Goal: Transaction & Acquisition: Book appointment/travel/reservation

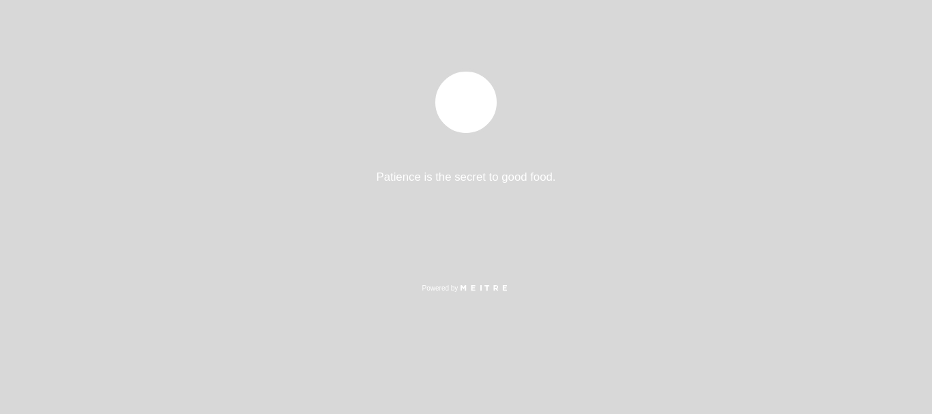
select select "es"
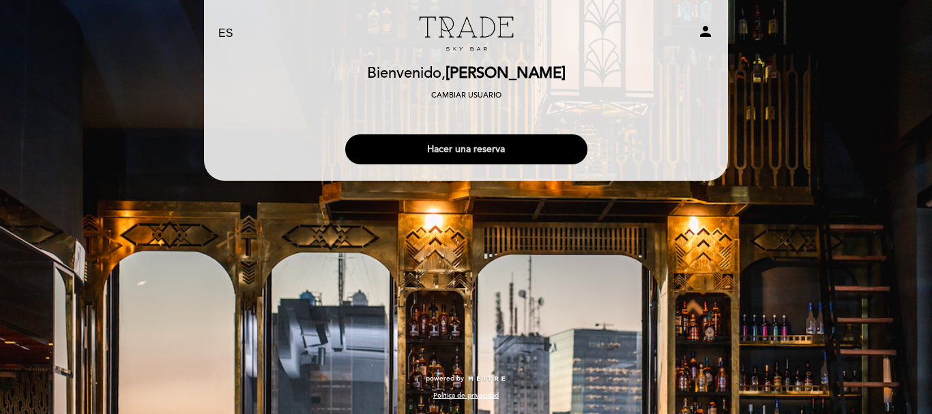
click at [470, 146] on button "Hacer una reserva" at bounding box center [466, 149] width 242 height 30
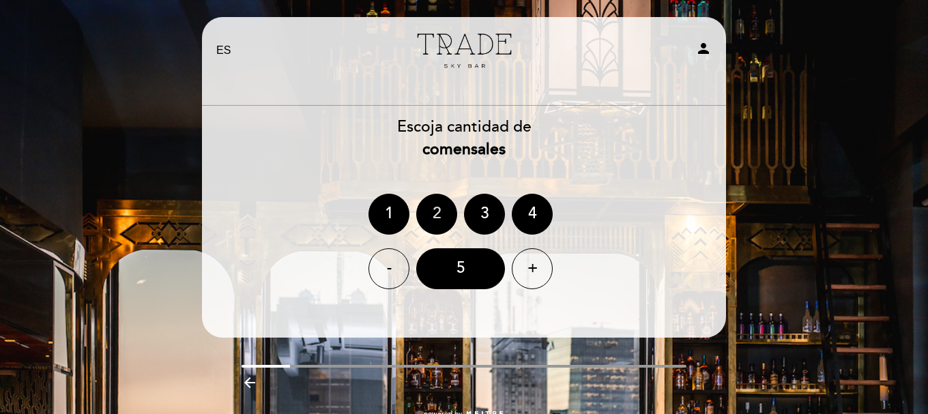
click at [442, 205] on div "2" at bounding box center [436, 214] width 41 height 41
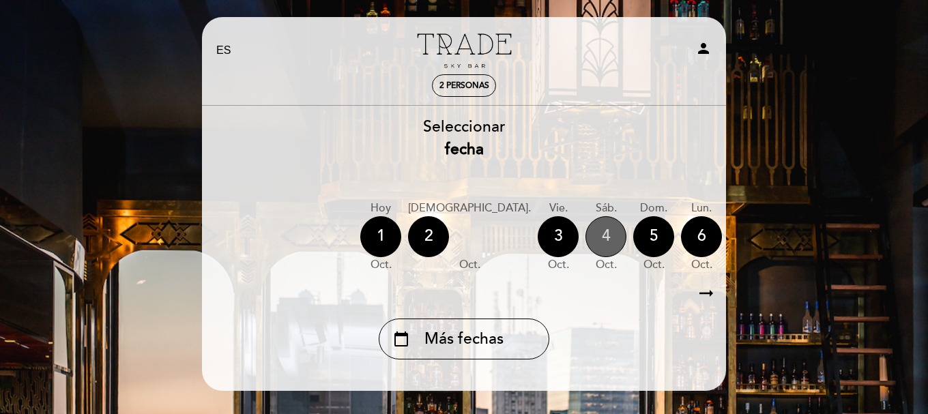
click at [586, 225] on div "4" at bounding box center [606, 236] width 41 height 41
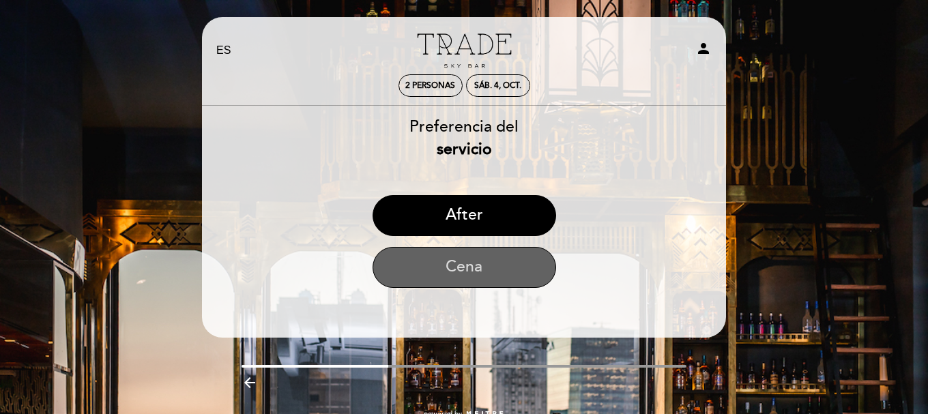
click at [514, 261] on button "Cena" at bounding box center [465, 267] width 184 height 41
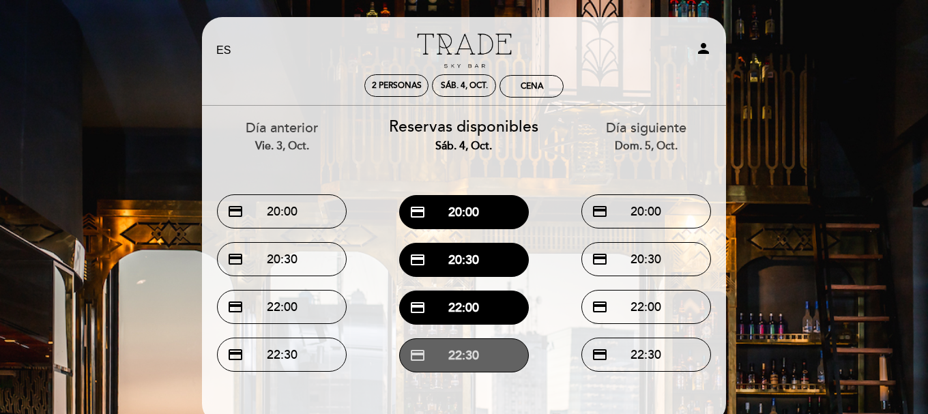
click at [504, 364] on button "credit_card 22:30" at bounding box center [464, 356] width 130 height 34
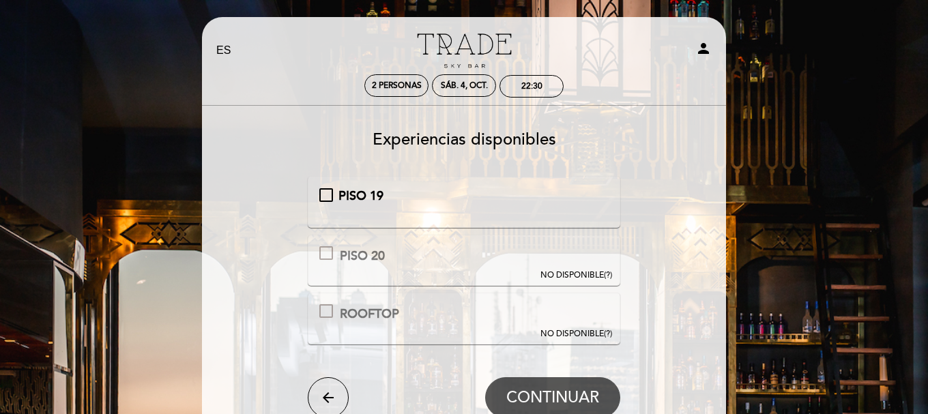
click at [605, 278] on div "NO DISPONIBLE (?)" at bounding box center [577, 276] width 72 height 12
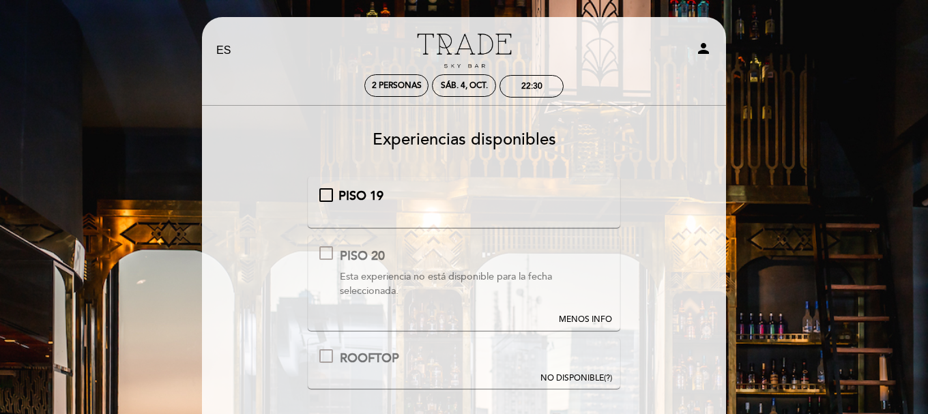
click at [604, 380] on div "NO DISPONIBLE (?)" at bounding box center [577, 379] width 72 height 12
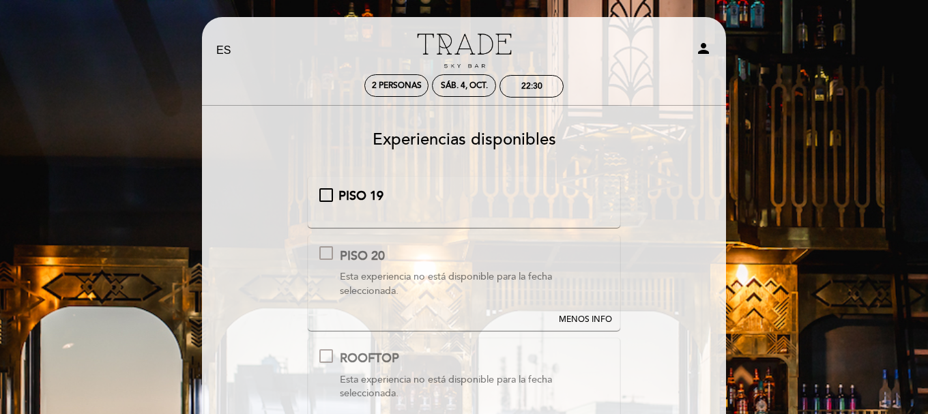
click at [325, 192] on div "PISO 19" at bounding box center [464, 197] width 290 height 18
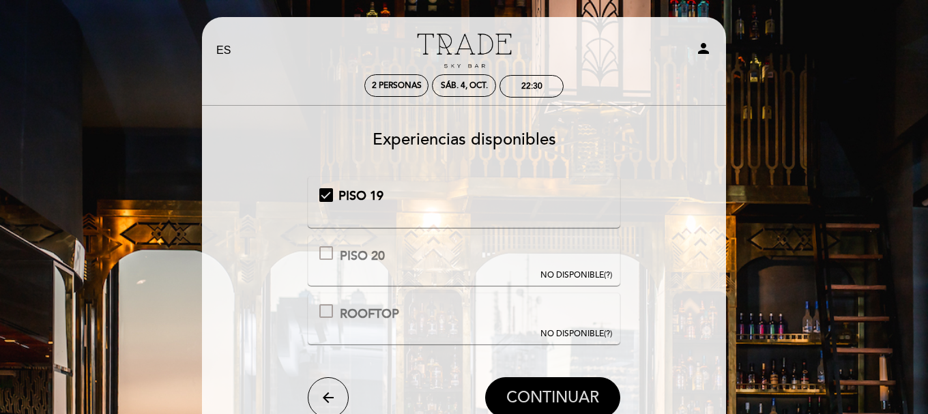
click at [548, 399] on span "CONTINUAR" at bounding box center [552, 397] width 93 height 19
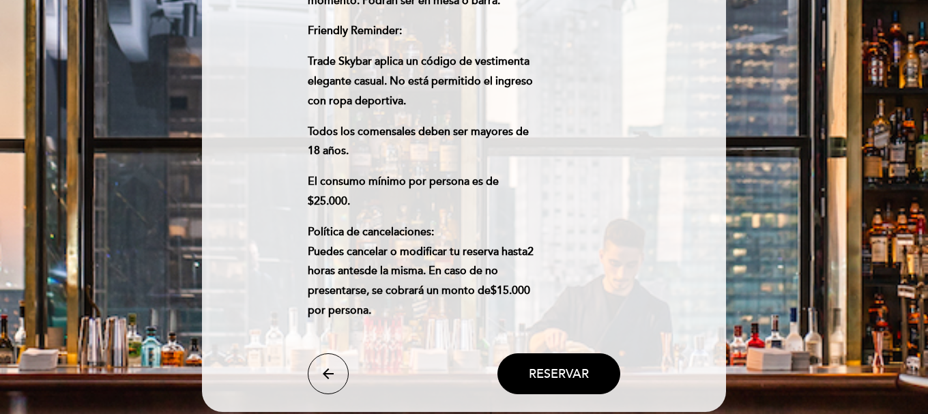
scroll to position [683, 0]
